Goal: Task Accomplishment & Management: Use online tool/utility

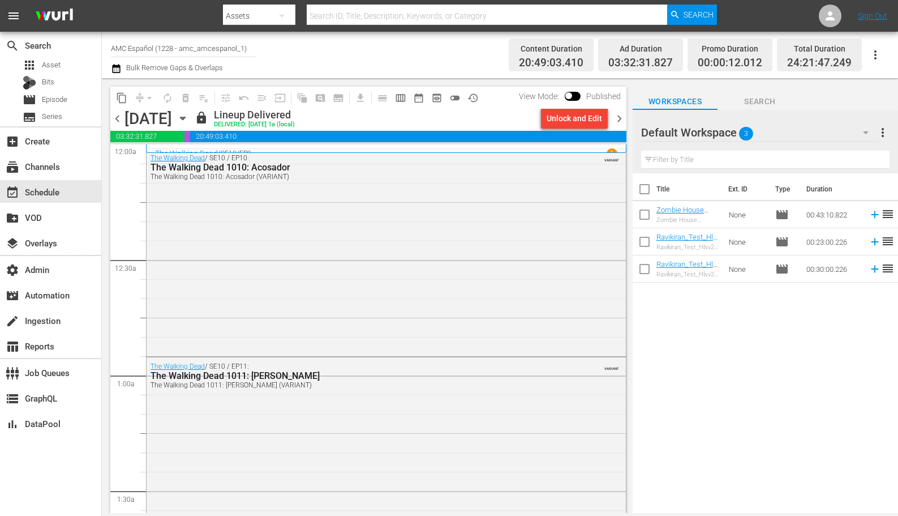
click at [285, 15] on icon "button" at bounding box center [282, 16] width 14 height 14
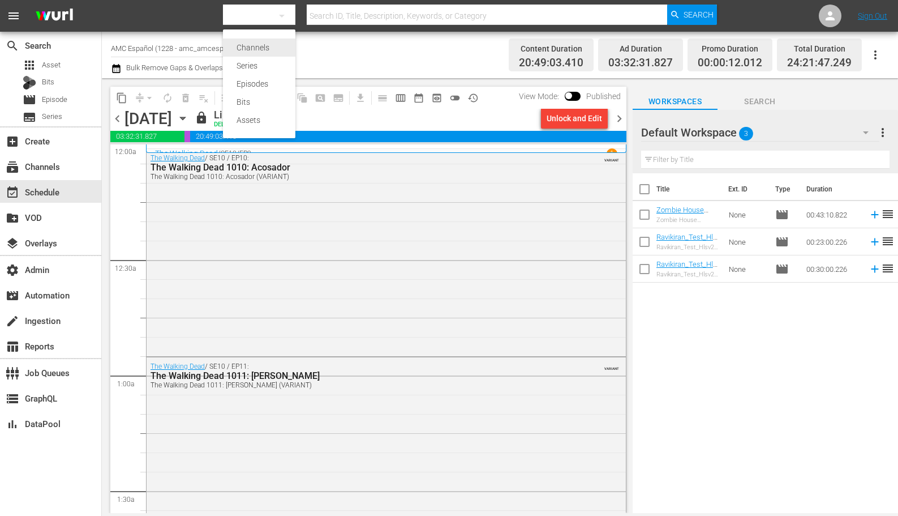
click at [271, 45] on div "Channels" at bounding box center [259, 47] width 45 height 18
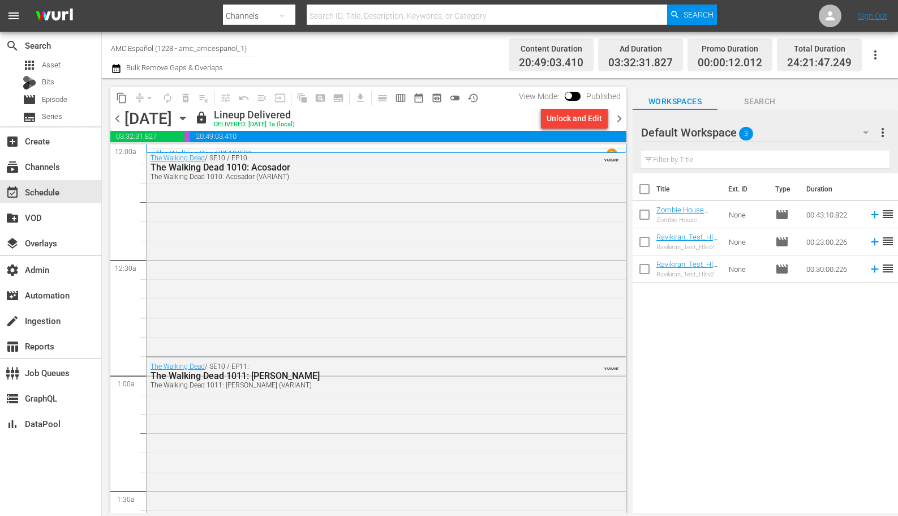
click at [347, 15] on input "text" at bounding box center [487, 15] width 361 height 27
paste input "answermedia_pickletv_1"
type input "answermedia_pickletv_1"
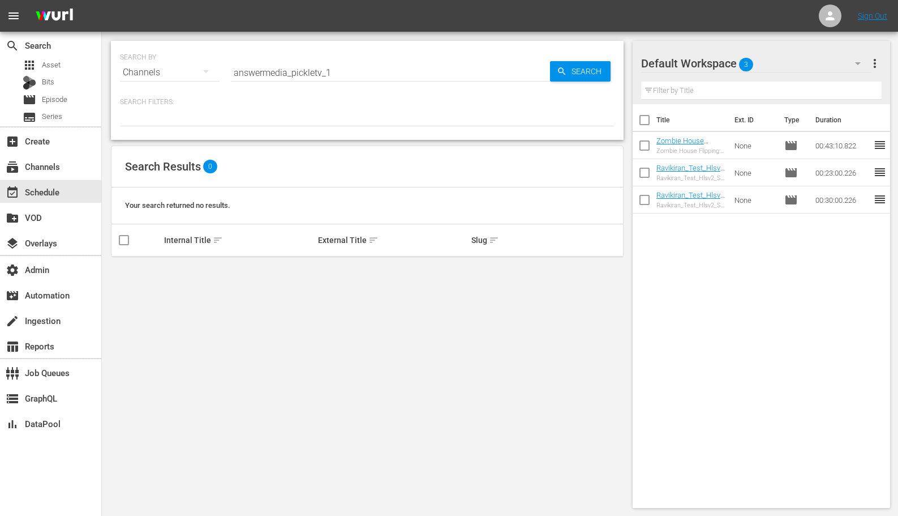
click at [344, 72] on input "answermedia_pickletv_1" at bounding box center [390, 72] width 319 height 27
click at [61, 185] on div "event_available Schedule" at bounding box center [31, 190] width 63 height 10
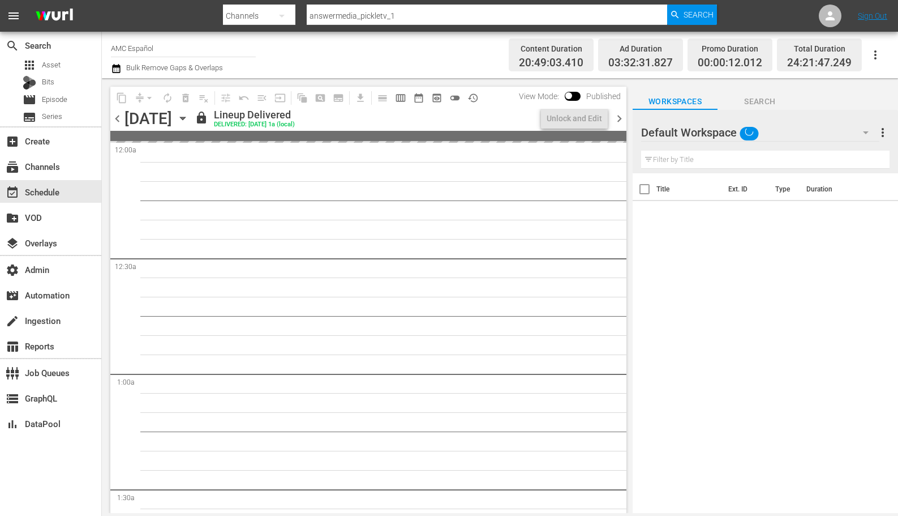
click at [169, 46] on input "AMC Español" at bounding box center [183, 48] width 145 height 27
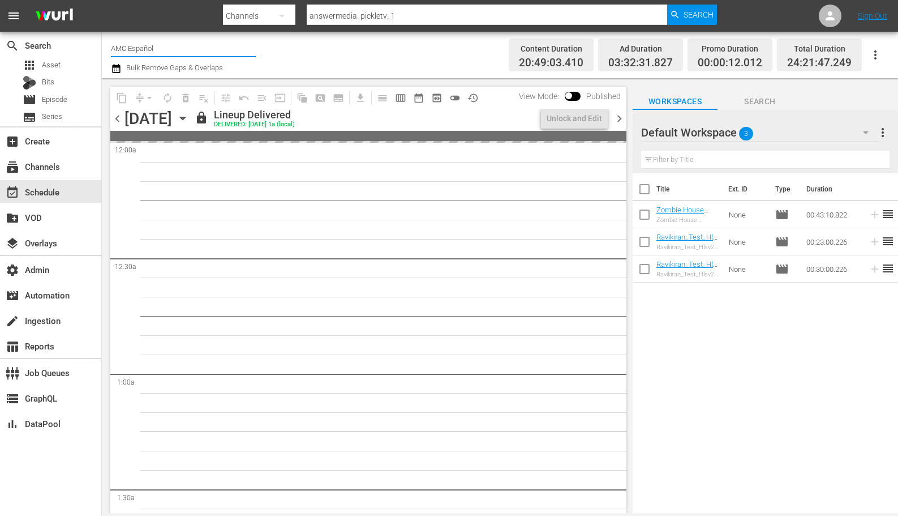
paste input "answermedia_pickletv_1"
type input "answermedia_pickletv_1"
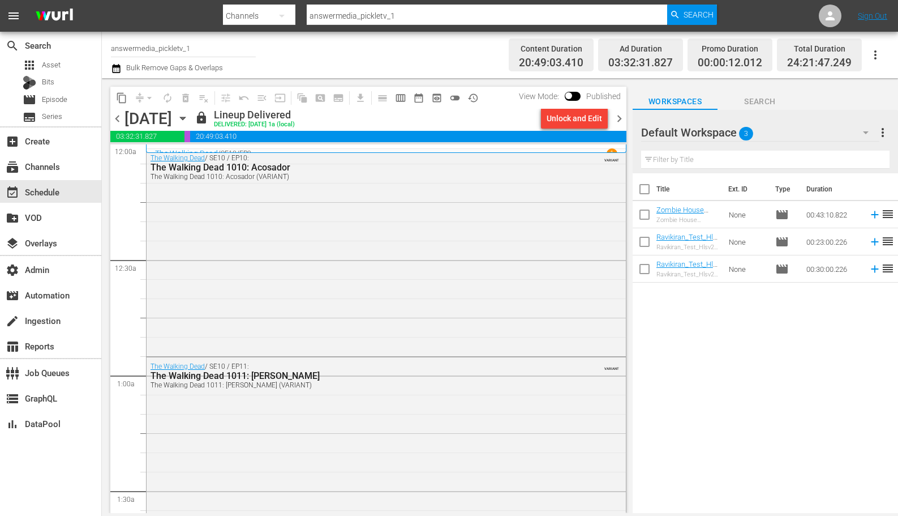
click at [200, 46] on input "answermedia_pickletv_1" at bounding box center [183, 48] width 145 height 27
type input "a"
type input "answer"
click at [66, 157] on div "subscriptions Channels" at bounding box center [50, 166] width 101 height 23
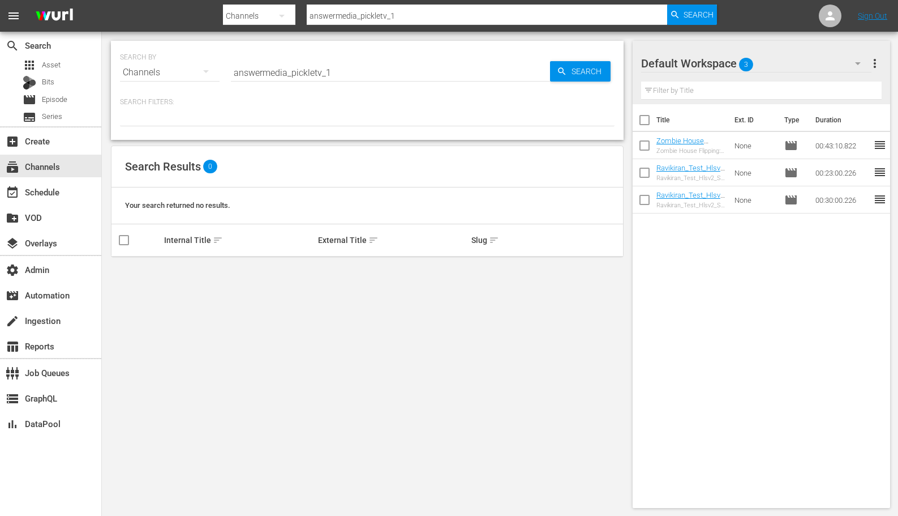
click at [326, 69] on input "answermedia_pickletv_1" at bounding box center [390, 72] width 319 height 27
type input "Answer"
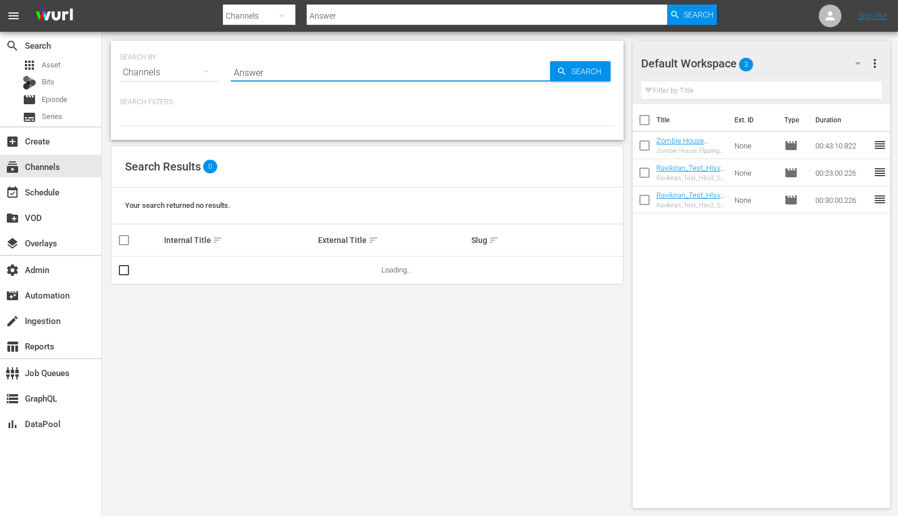
type input "Answer"
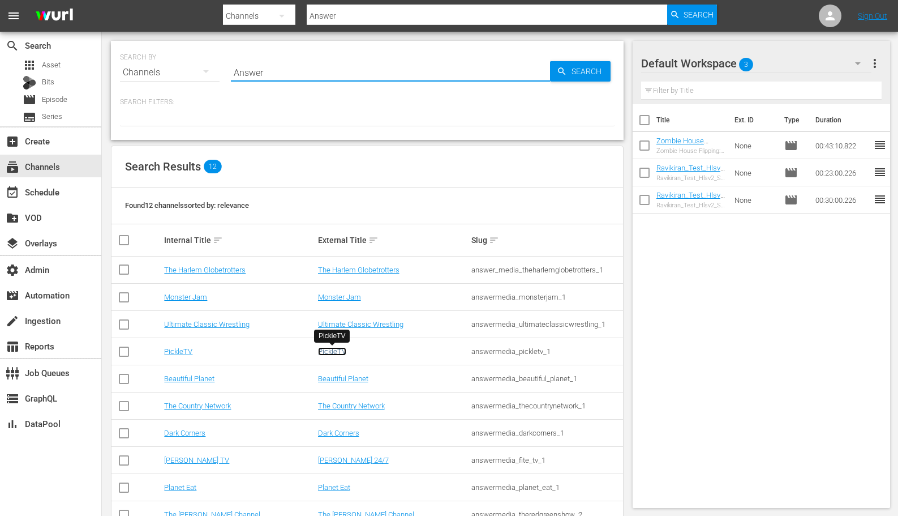
click at [340, 351] on link "PickleTV" at bounding box center [332, 351] width 28 height 8
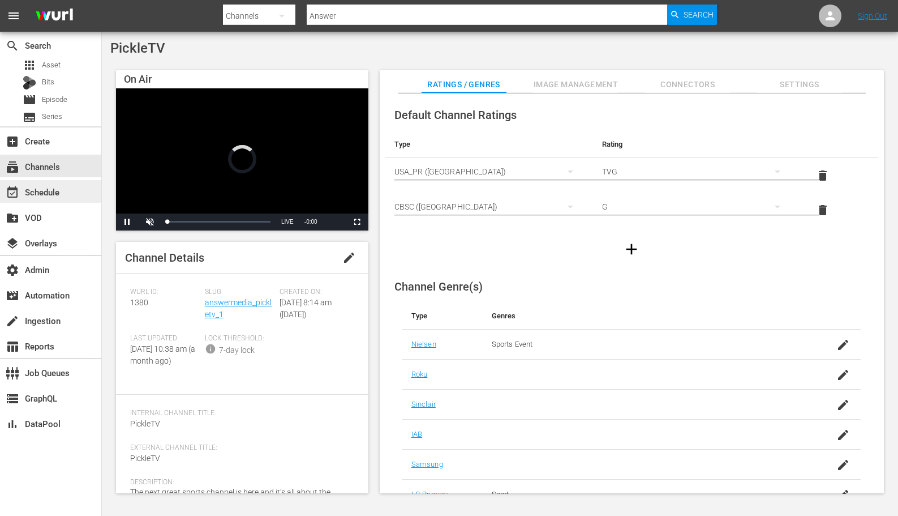
click at [51, 185] on div "event_available Schedule" at bounding box center [50, 191] width 101 height 23
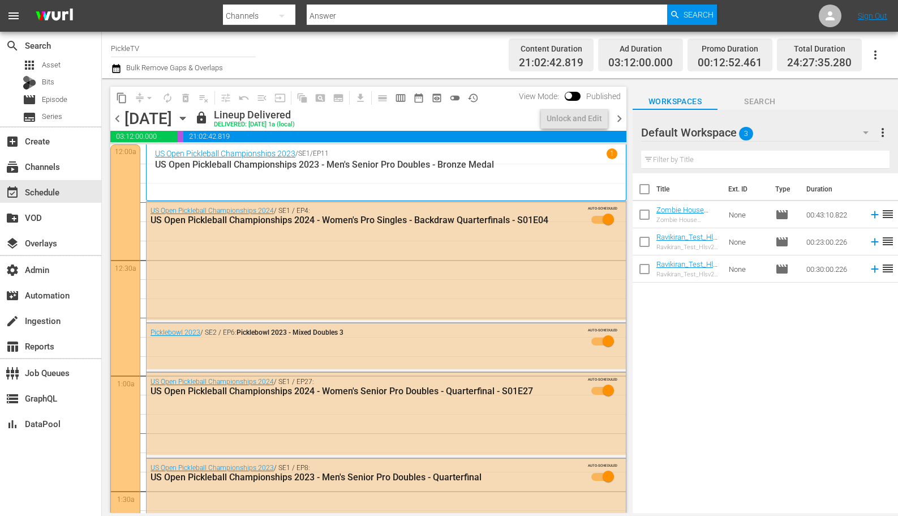
click at [174, 44] on input "PickleTV" at bounding box center [183, 48] width 145 height 27
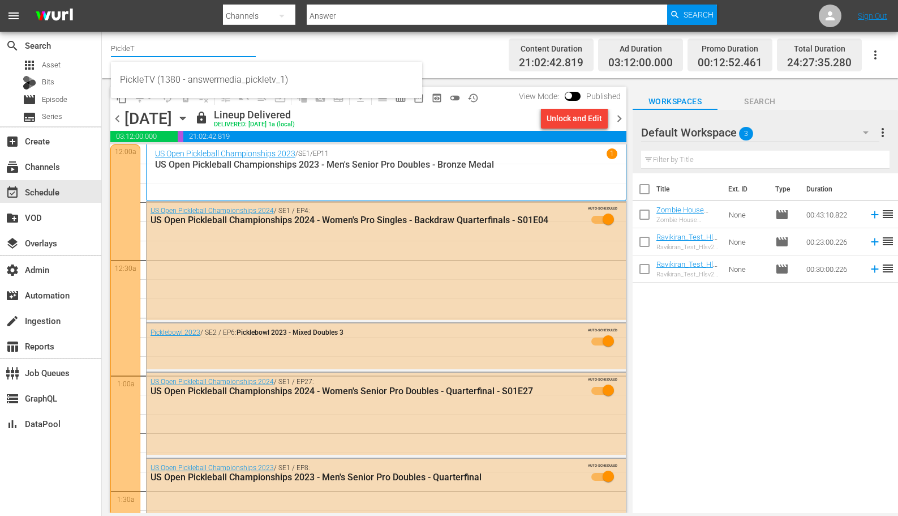
type input "PickleT"
click at [507, 113] on div "lock Lineup Delivered DELIVERED: [DATE] 1a (local)" at bounding box center [366, 118] width 342 height 19
click at [622, 118] on span "chevron_right" at bounding box center [619, 119] width 14 height 14
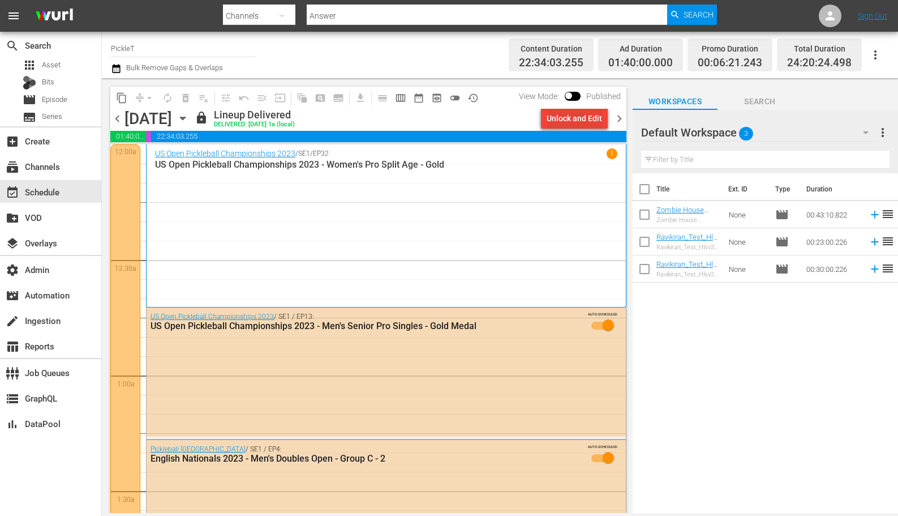
click at [590, 120] on div "Unlock and Edit" at bounding box center [574, 118] width 55 height 20
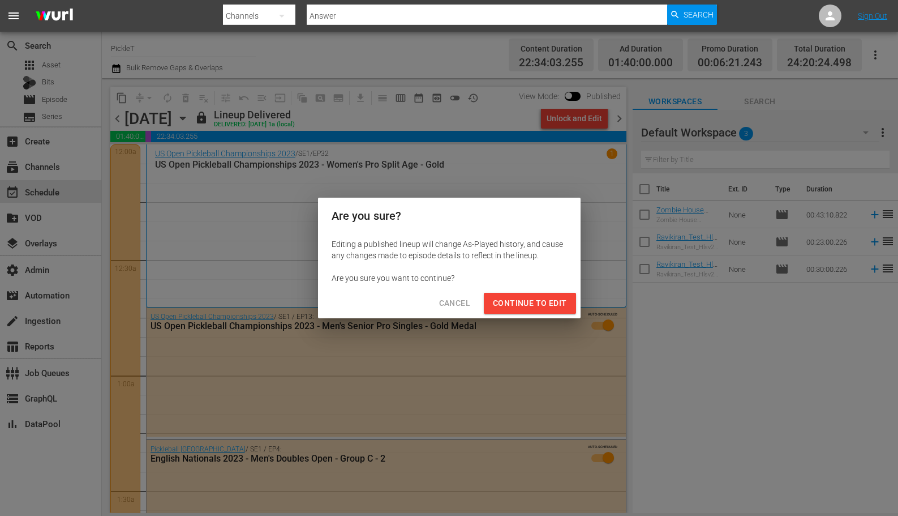
click at [531, 305] on span "Continue to Edit" at bounding box center [530, 303] width 74 height 14
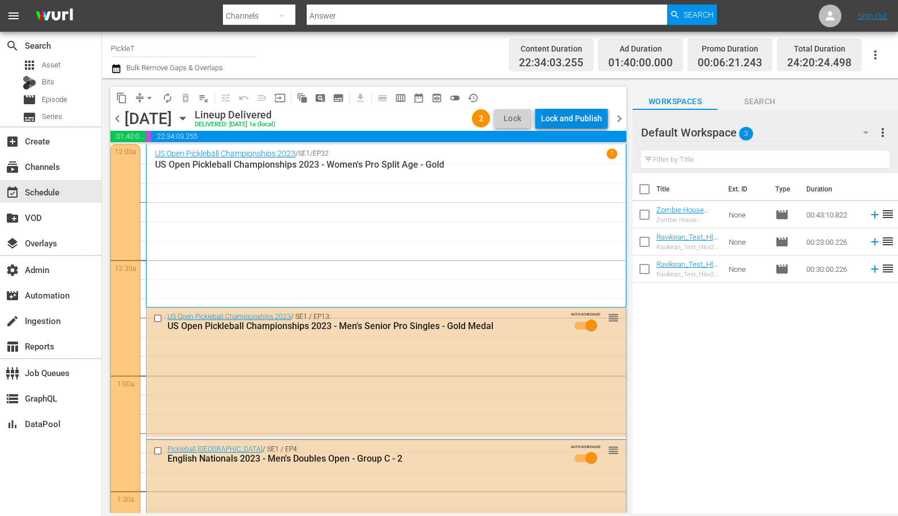
click at [560, 113] on div "Lock and Publish" at bounding box center [571, 118] width 61 height 20
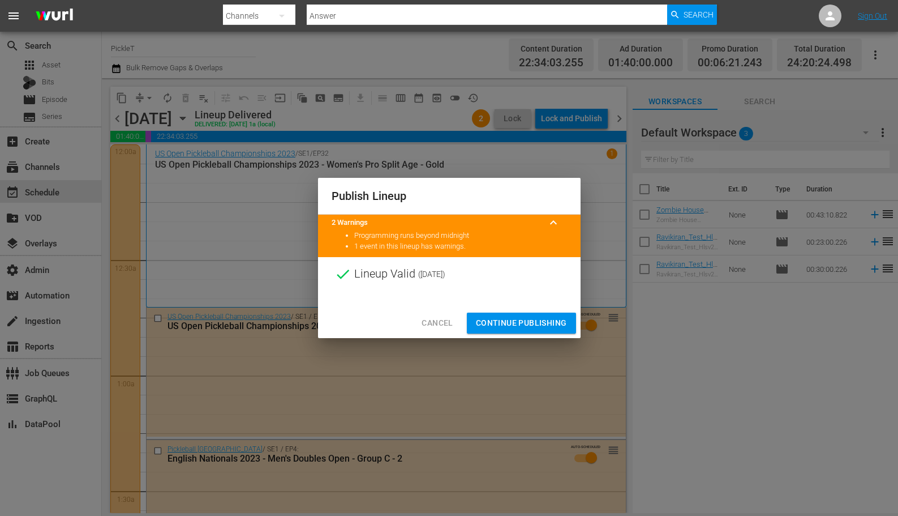
click at [500, 323] on span "Continue Publishing" at bounding box center [521, 323] width 91 height 14
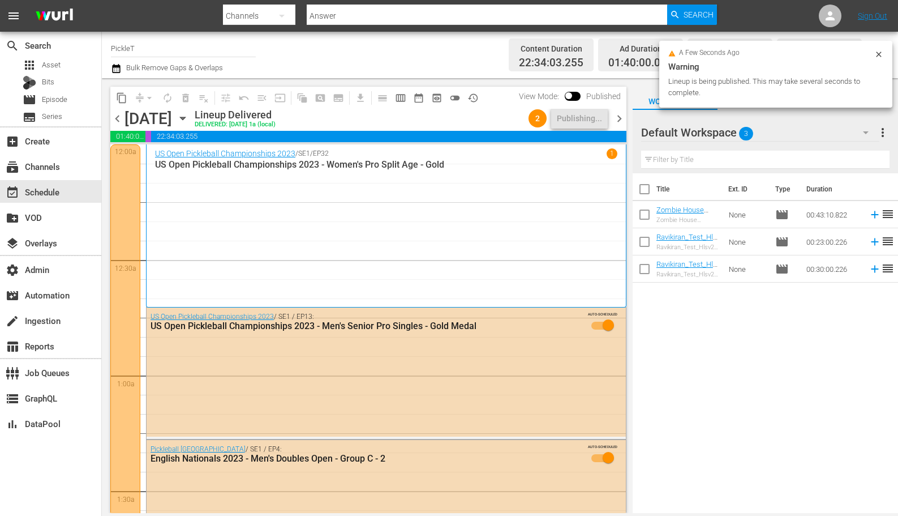
click at [620, 117] on span "chevron_right" at bounding box center [619, 119] width 14 height 14
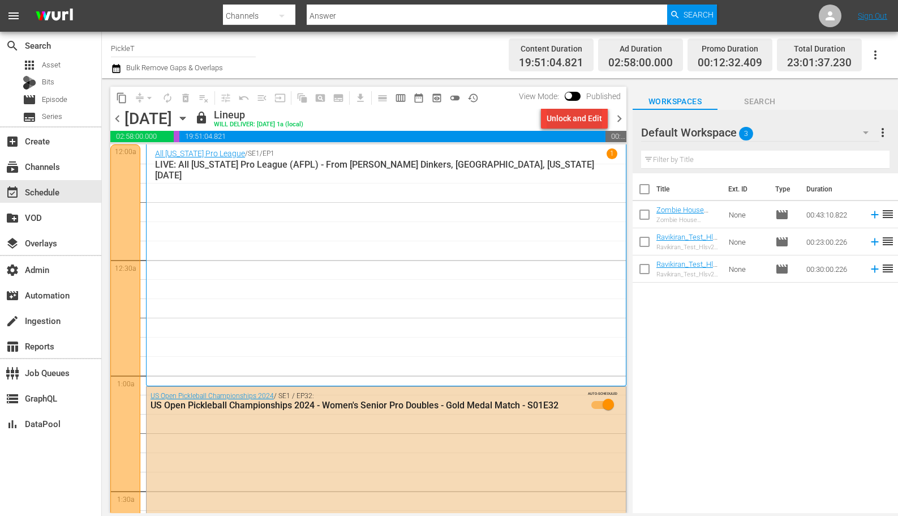
click at [582, 119] on div "Unlock and Edit" at bounding box center [574, 118] width 55 height 20
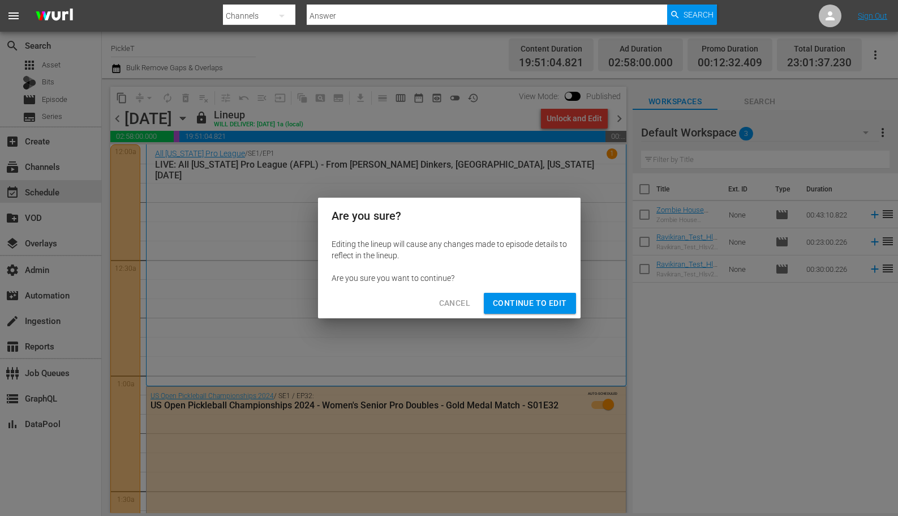
click at [559, 302] on span "Continue to Edit" at bounding box center [530, 303] width 74 height 14
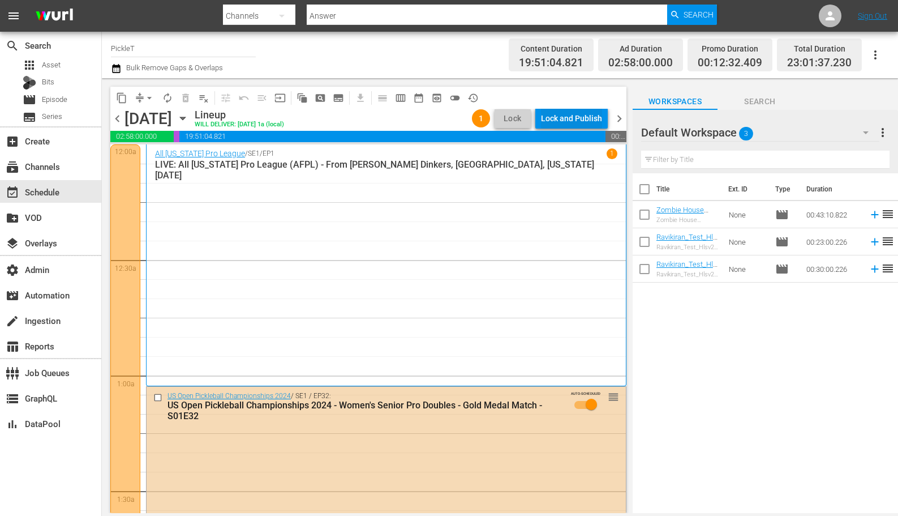
click at [577, 114] on div "Lock and Publish" at bounding box center [571, 118] width 61 height 20
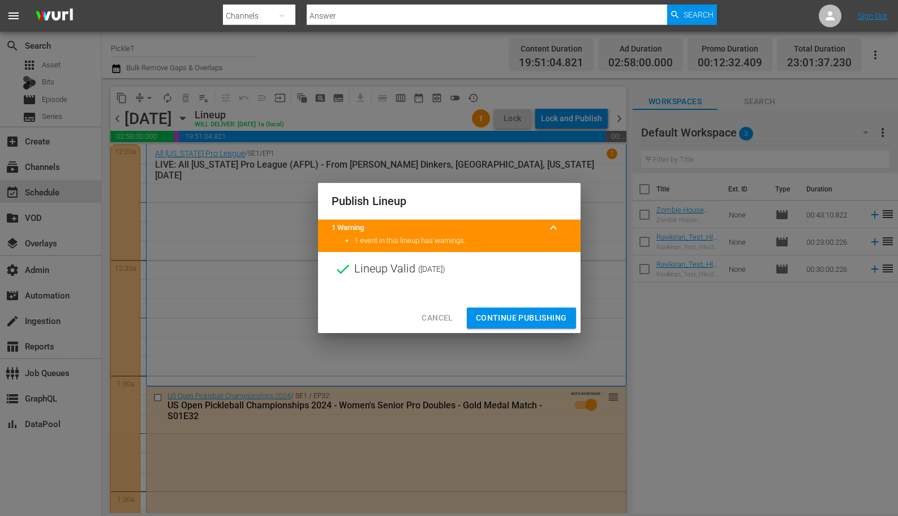
click at [517, 317] on span "Continue Publishing" at bounding box center [521, 318] width 91 height 14
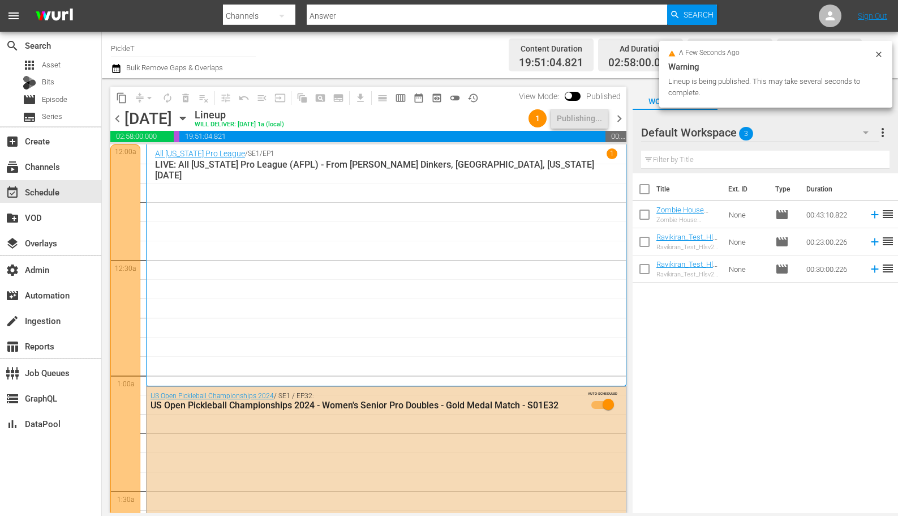
click at [619, 117] on span "chevron_right" at bounding box center [619, 119] width 14 height 14
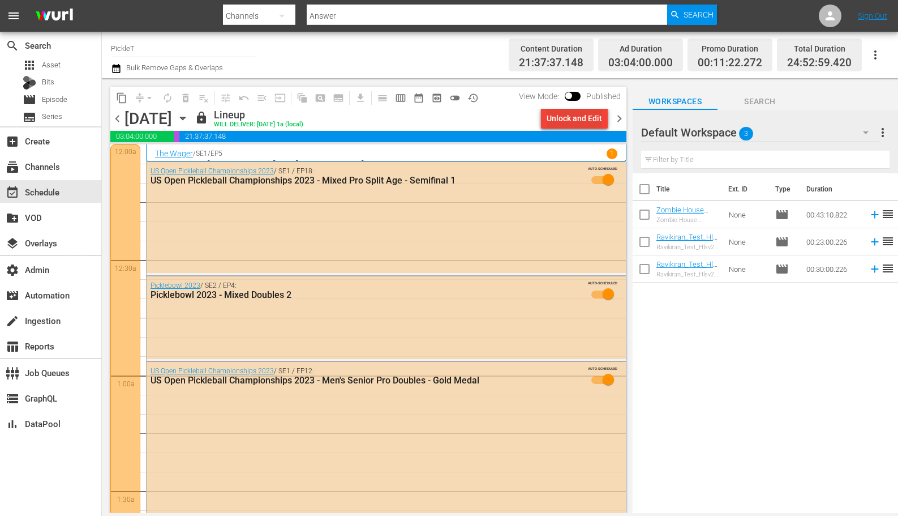
click at [576, 117] on div "Unlock and Edit" at bounding box center [574, 118] width 55 height 20
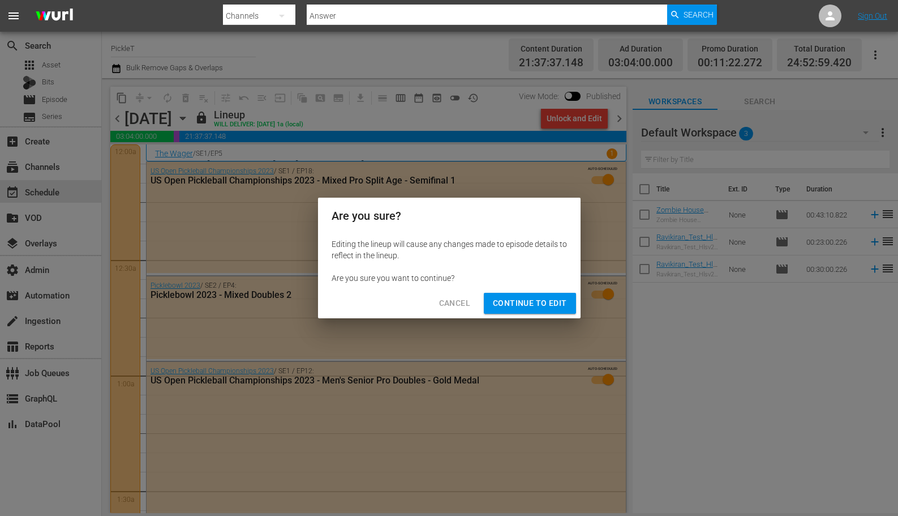
click at [533, 302] on span "Continue to Edit" at bounding box center [530, 303] width 74 height 14
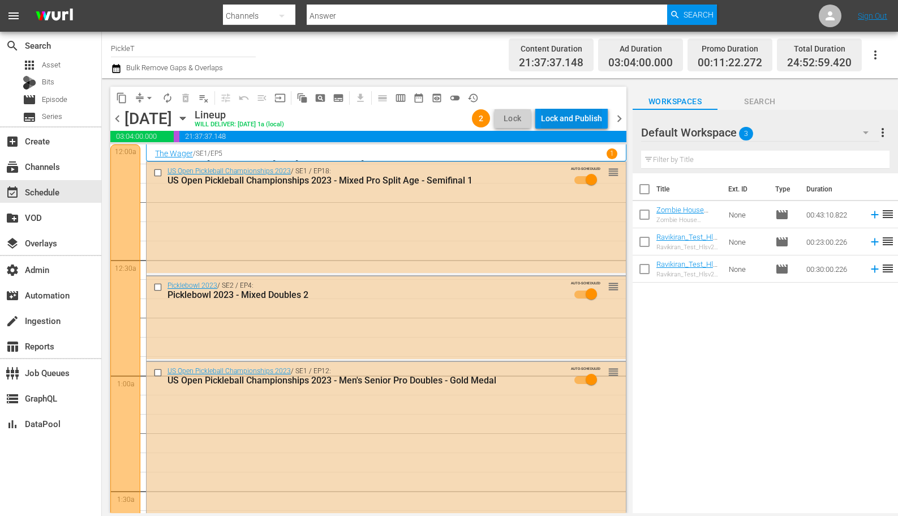
click at [572, 117] on div "Lock and Publish" at bounding box center [571, 118] width 61 height 20
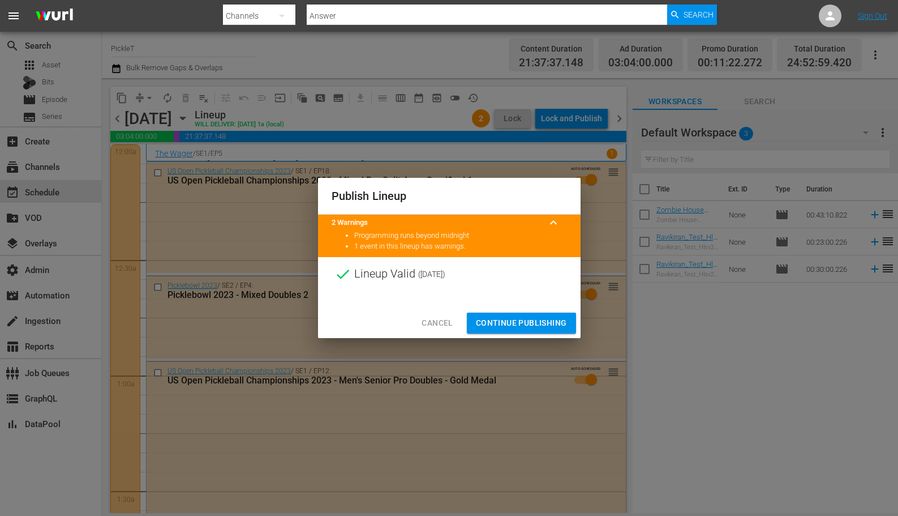
click at [522, 322] on span "Continue Publishing" at bounding box center [521, 323] width 91 height 14
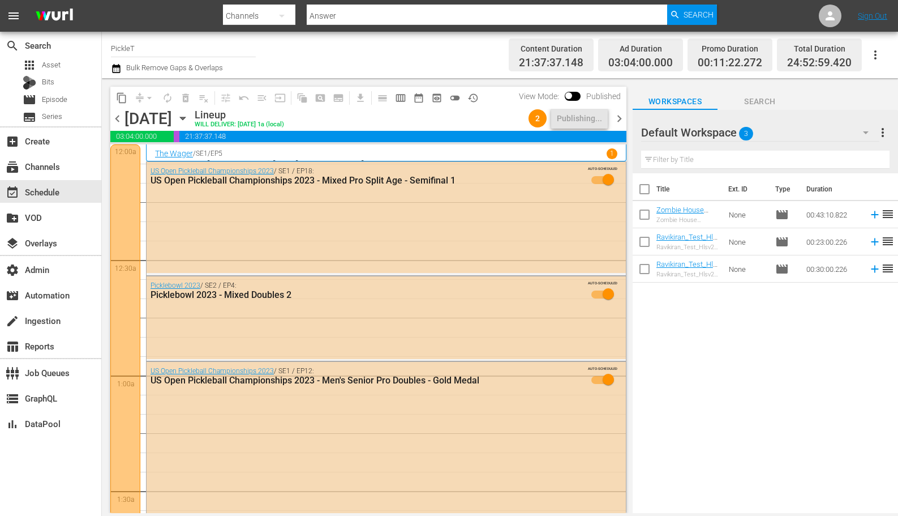
click at [121, 118] on span "chevron_left" at bounding box center [117, 119] width 14 height 14
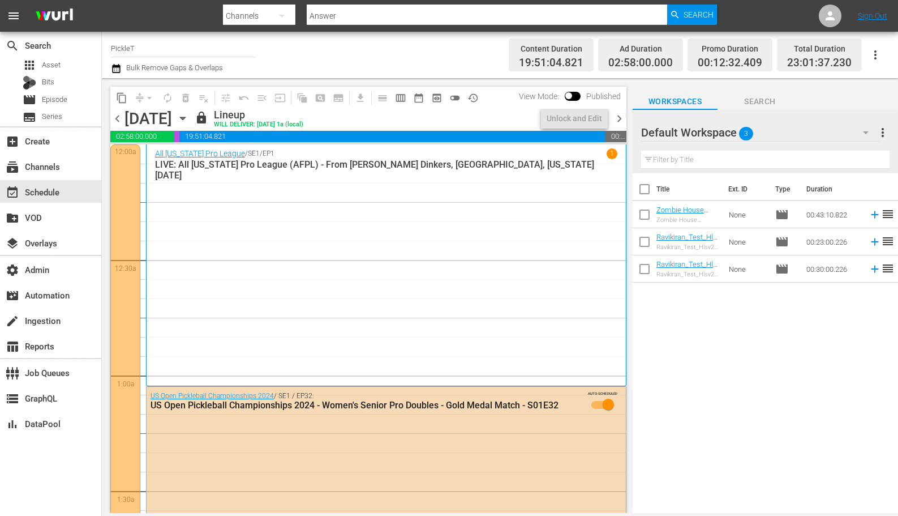
click at [121, 118] on span "chevron_left" at bounding box center [117, 119] width 14 height 14
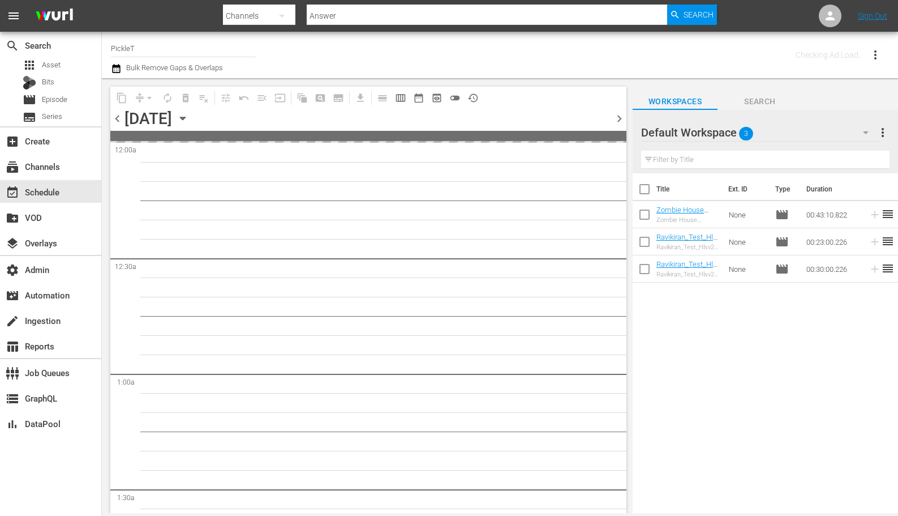
click at [121, 118] on span "chevron_left" at bounding box center [117, 119] width 14 height 14
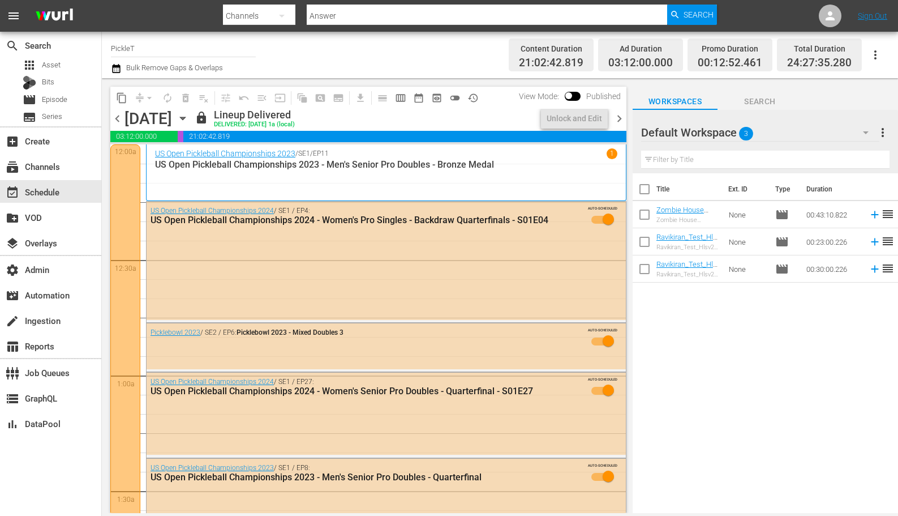
click at [618, 117] on span "chevron_right" at bounding box center [619, 119] width 14 height 14
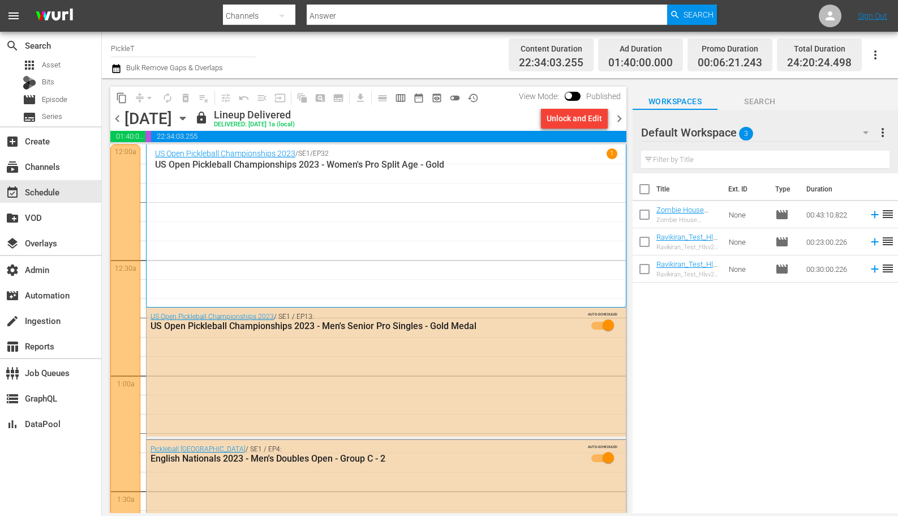
click at [221, 50] on input "PickleT" at bounding box center [183, 48] width 145 height 27
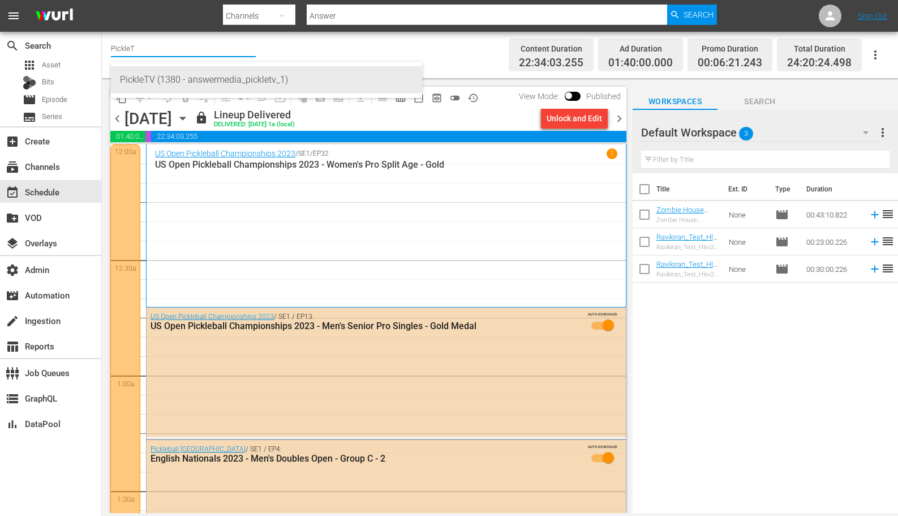
click at [233, 82] on div "PickleTV (1380 - answermedia_pickletv_1)" at bounding box center [266, 79] width 293 height 27
type input "PickleTV (1380 - answermedia_pickletv_1)"
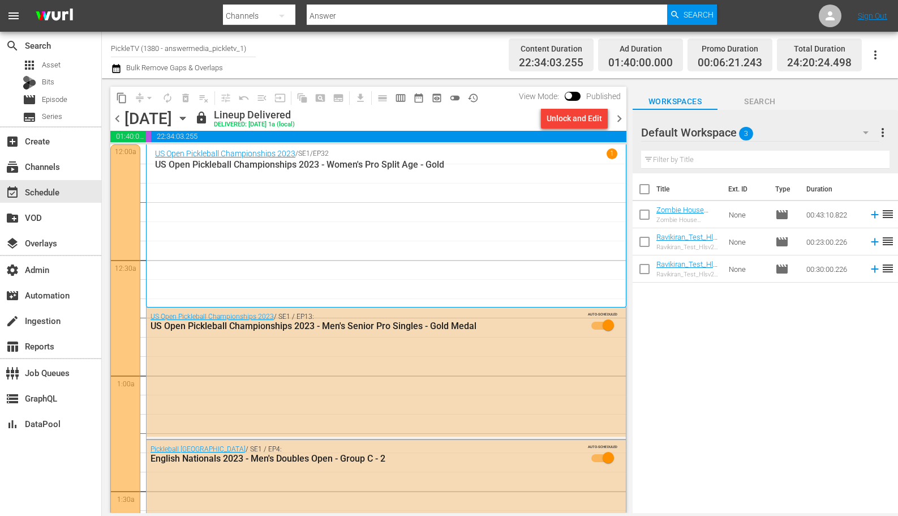
click at [210, 50] on input "PickleTV (1380 - answermedia_pickletv_1)" at bounding box center [183, 48] width 145 height 27
